Goal: Complete application form

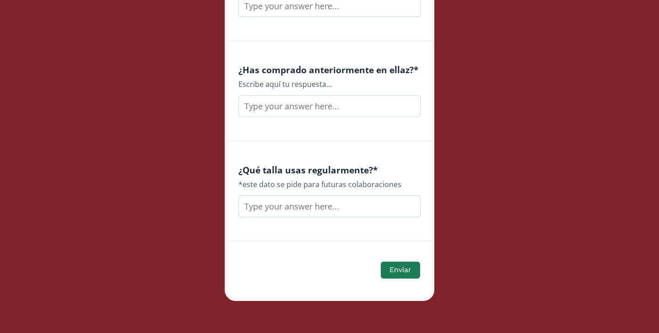
scroll to position [1335, 0]
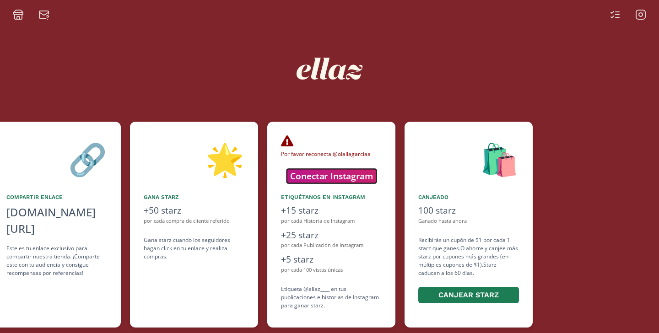
click at [360, 174] on button "Conectar Instagram" at bounding box center [332, 176] width 90 height 14
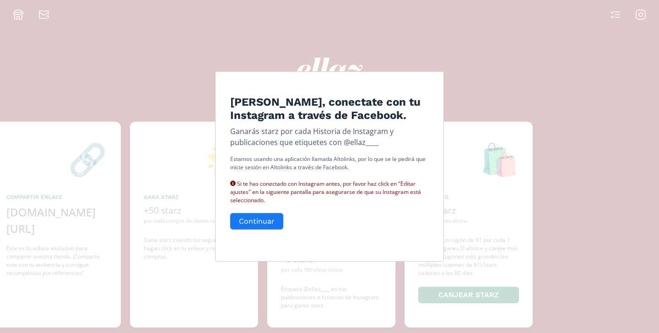
scroll to position [0, 412]
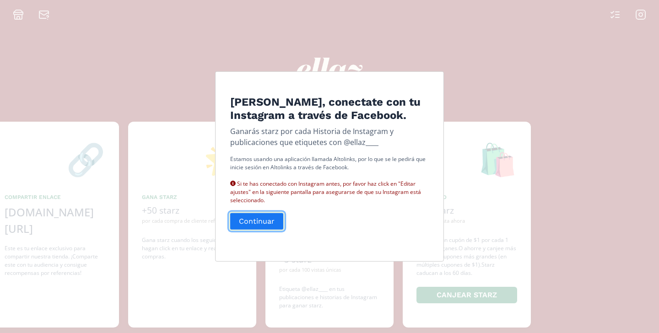
click at [277, 219] on button "Continuar" at bounding box center [257, 222] width 56 height 20
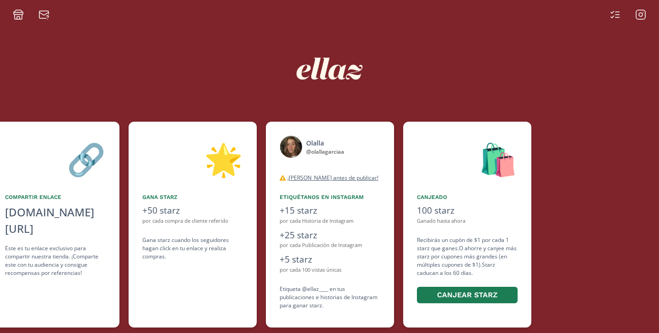
scroll to position [0, 412]
